Goal: Task Accomplishment & Management: Manage account settings

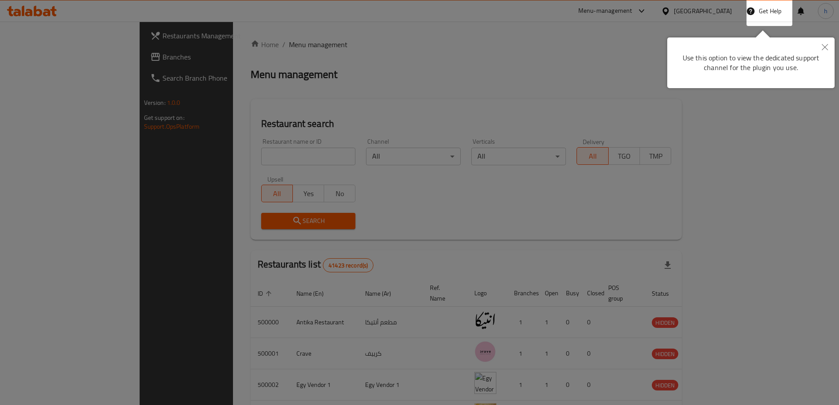
click at [826, 48] on icon "Close" at bounding box center [825, 47] width 6 height 6
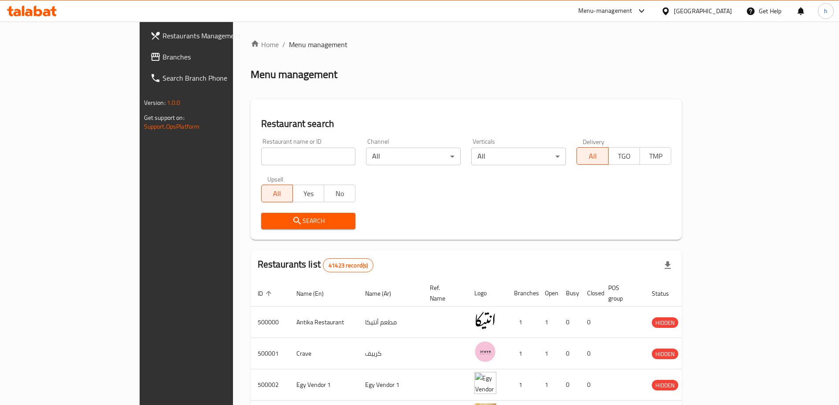
click at [670, 11] on icon at bounding box center [665, 11] width 9 height 9
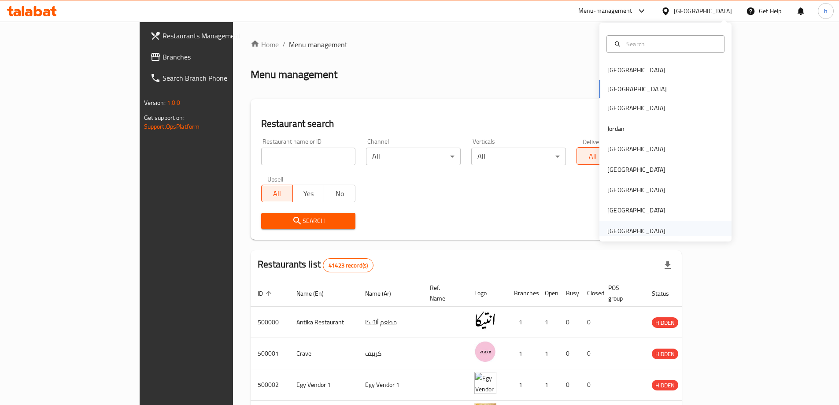
click at [619, 232] on div "[GEOGRAPHIC_DATA]" at bounding box center [636, 231] width 58 height 10
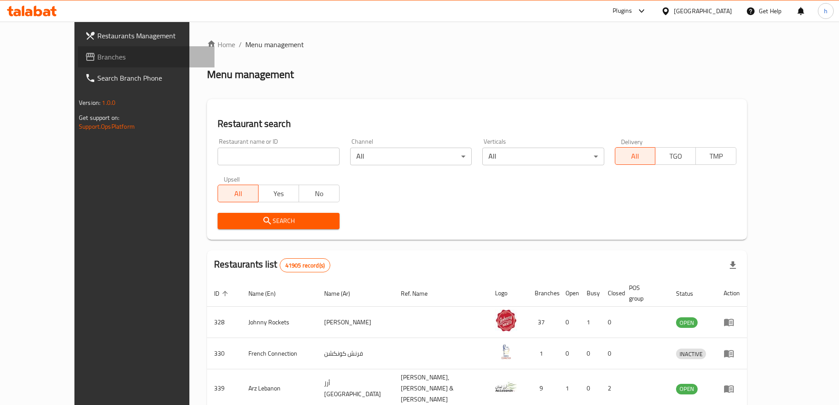
click at [97, 57] on span "Branches" at bounding box center [152, 57] width 110 height 11
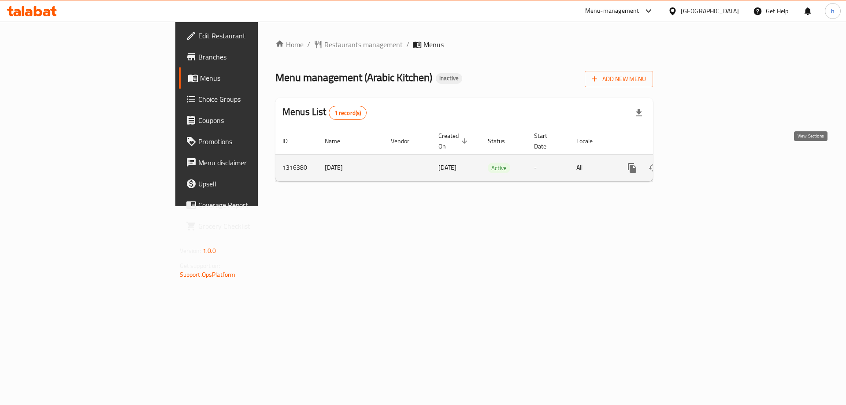
click at [701, 163] on icon "enhanced table" at bounding box center [695, 168] width 11 height 11
